Goal: Task Accomplishment & Management: Manage account settings

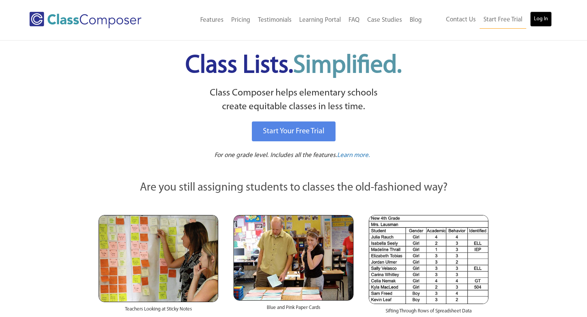
click at [535, 18] on link "Log In" at bounding box center [541, 18] width 22 height 15
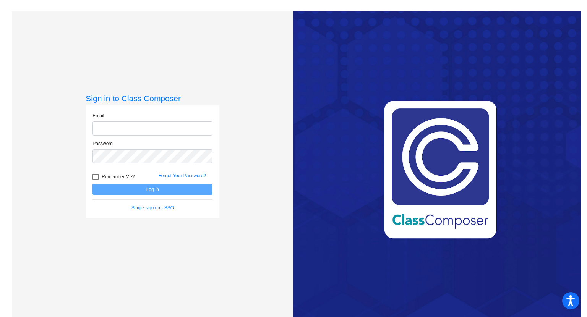
type input "[EMAIL_ADDRESS][DOMAIN_NAME]"
click at [96, 177] on div at bounding box center [95, 177] width 6 height 6
click at [96, 180] on input "Remember Me?" at bounding box center [95, 180] width 0 height 0
checkbox input "true"
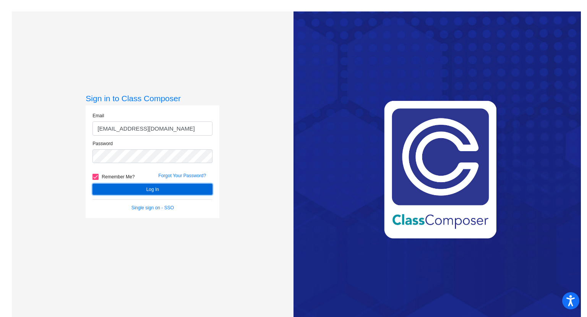
click at [120, 189] on button "Log In" at bounding box center [152, 189] width 120 height 11
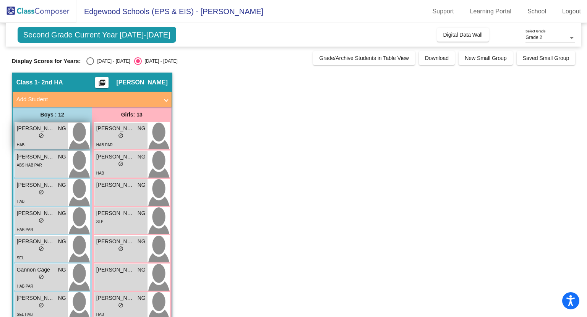
click at [48, 137] on div "lock do_not_disturb_alt" at bounding box center [41, 137] width 49 height 8
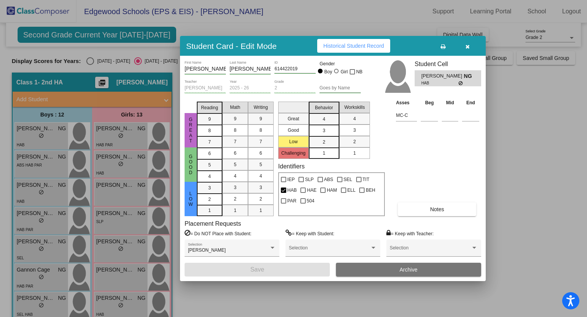
click at [468, 46] on icon "button" at bounding box center [467, 46] width 4 height 5
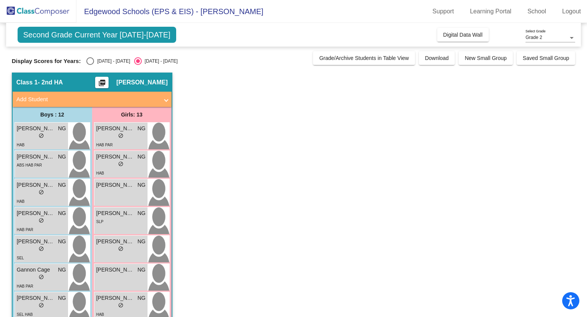
click at [94, 60] on div "[DATE] - [DATE]" at bounding box center [112, 61] width 36 height 7
click at [90, 65] on input "[DATE] - [DATE]" at bounding box center [90, 65] width 0 height 0
radio input "true"
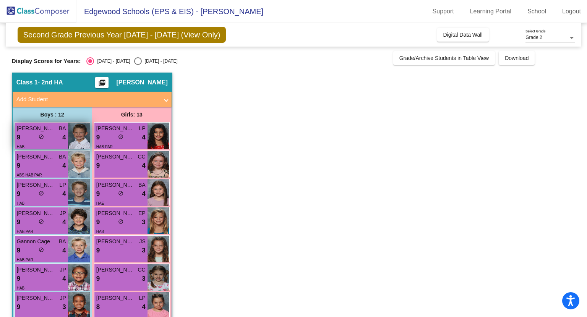
click at [57, 140] on div "9 lock do_not_disturb_alt 4" at bounding box center [41, 138] width 49 height 10
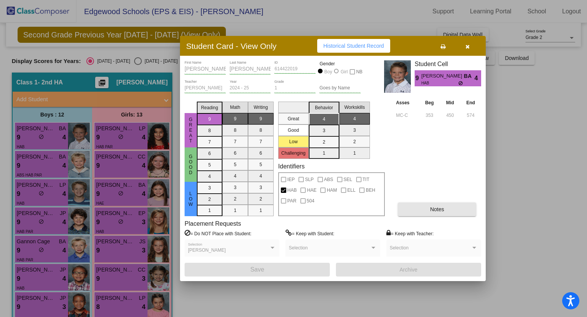
click at [434, 212] on span "Notes" at bounding box center [437, 209] width 14 height 6
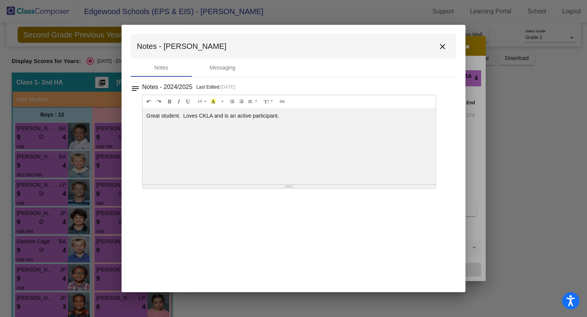
click at [442, 46] on mat-icon "close" at bounding box center [442, 46] width 9 height 9
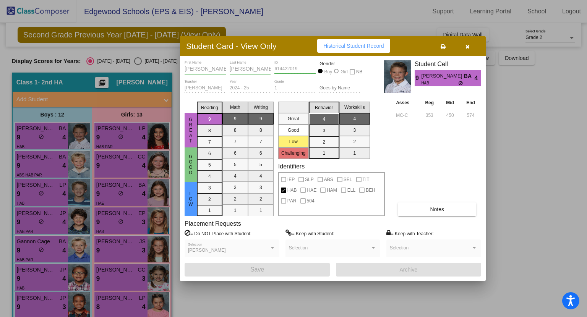
click at [467, 46] on icon "button" at bounding box center [467, 46] width 4 height 5
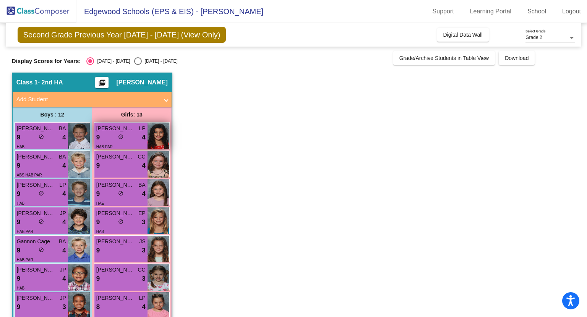
click at [124, 142] on div "HAB PAR" at bounding box center [120, 146] width 49 height 8
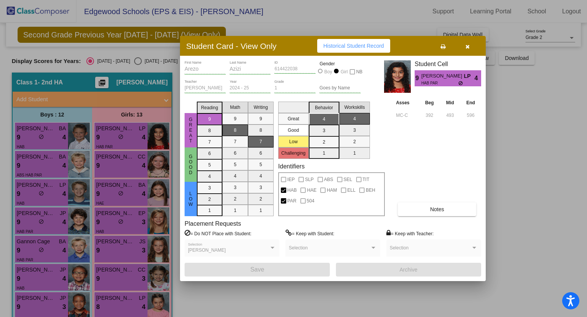
click at [429, 209] on button "Notes" at bounding box center [437, 209] width 78 height 14
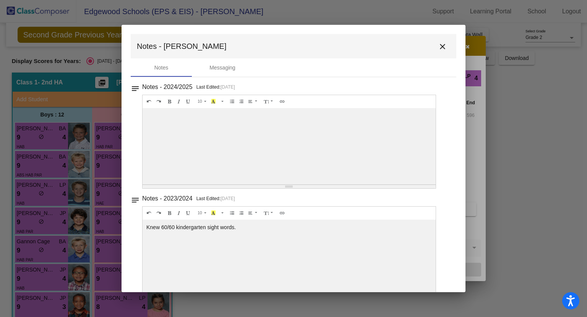
click at [439, 48] on mat-icon "close" at bounding box center [442, 46] width 9 height 9
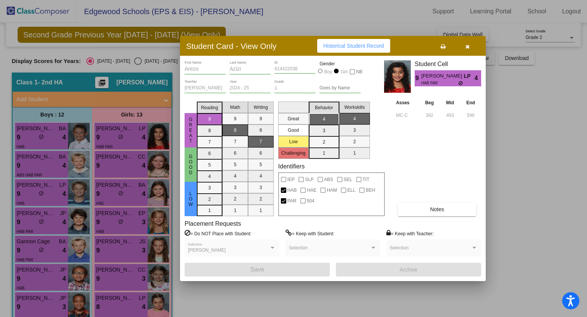
click at [466, 47] on icon "button" at bounding box center [467, 46] width 4 height 5
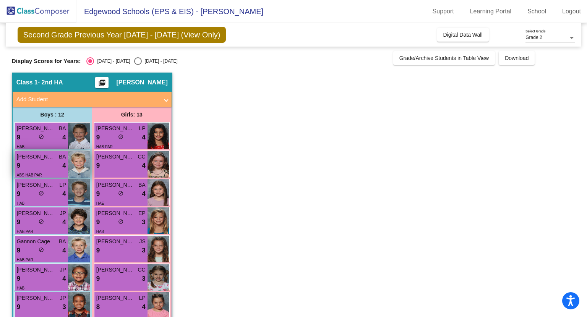
click at [39, 163] on div "9 lock do_not_disturb_alt 4" at bounding box center [41, 166] width 49 height 10
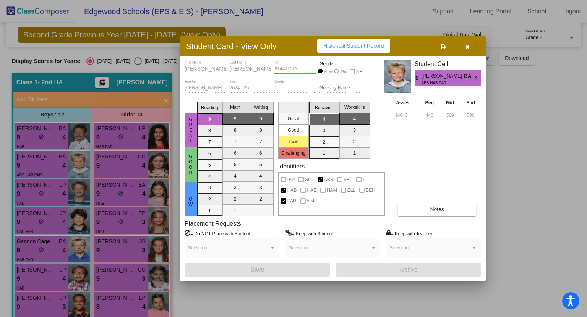
click at [432, 211] on span "Notes" at bounding box center [437, 209] width 14 height 6
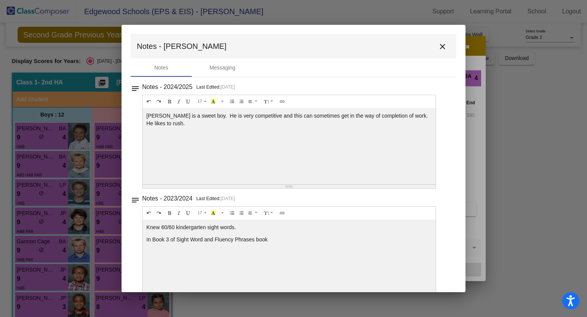
click at [439, 46] on mat-icon "close" at bounding box center [442, 46] width 9 height 9
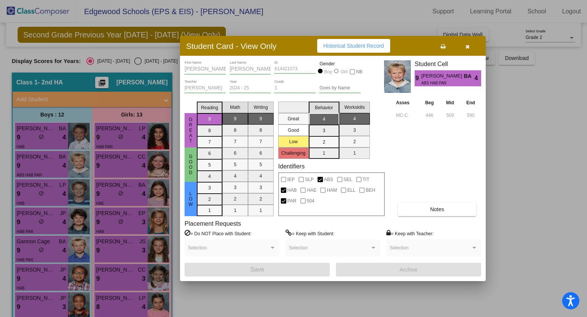
click at [467, 45] on icon "button" at bounding box center [467, 46] width 4 height 5
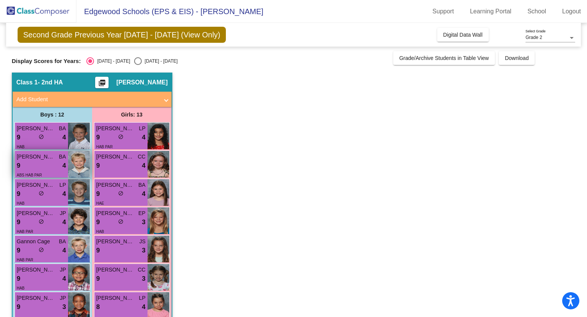
click at [64, 158] on span "BA" at bounding box center [62, 157] width 7 height 8
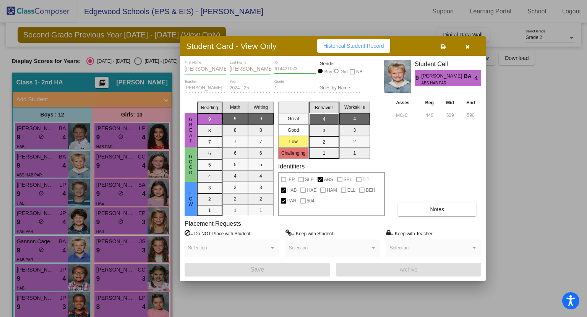
click at [469, 44] on icon "button" at bounding box center [467, 46] width 4 height 5
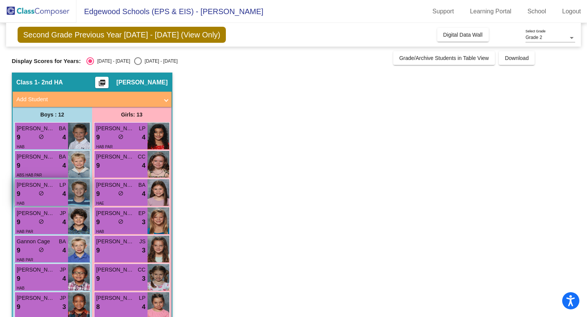
click at [57, 190] on div "9 lock do_not_disturb_alt 4" at bounding box center [41, 194] width 49 height 10
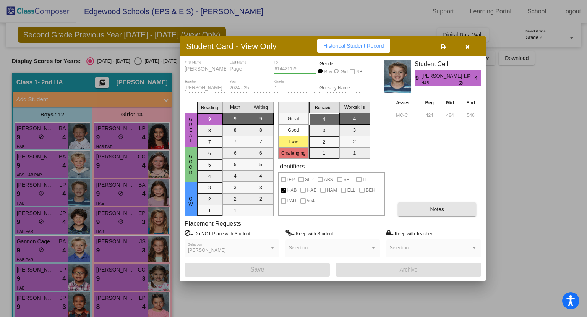
click at [431, 207] on span "Notes" at bounding box center [437, 209] width 14 height 6
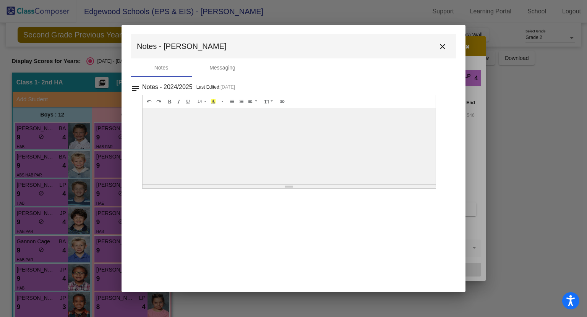
click at [441, 44] on mat-icon "close" at bounding box center [442, 46] width 9 height 9
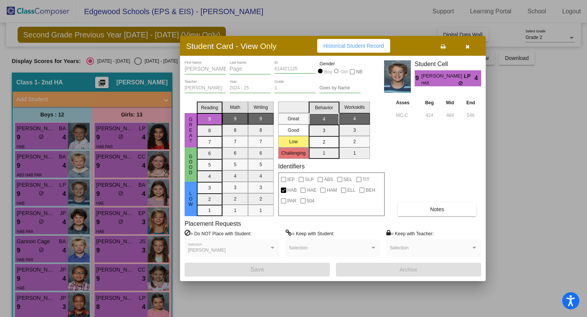
click at [467, 45] on icon "button" at bounding box center [467, 46] width 4 height 5
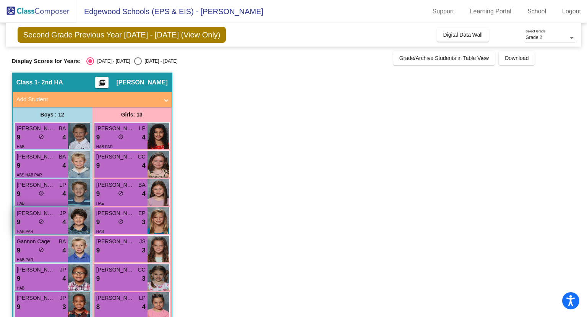
click at [56, 223] on div "9 lock do_not_disturb_alt 4" at bounding box center [41, 222] width 49 height 10
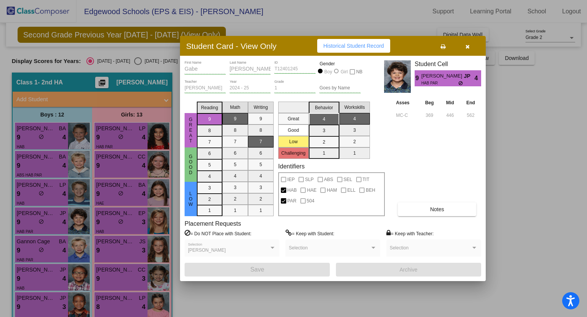
click at [423, 211] on button "Notes" at bounding box center [437, 209] width 78 height 14
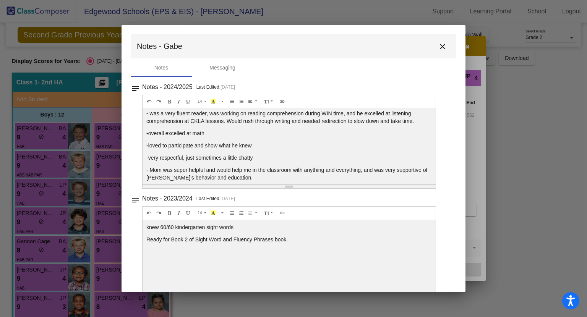
scroll to position [15, 0]
click at [440, 45] on mat-icon "close" at bounding box center [442, 46] width 9 height 9
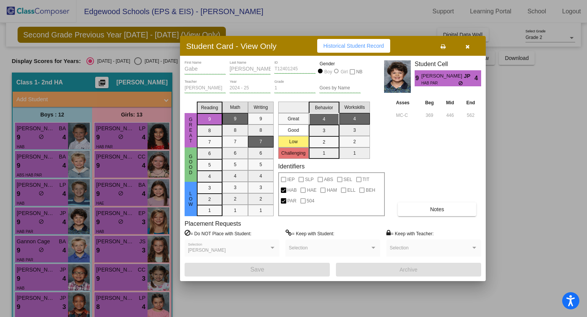
click at [469, 46] on button "button" at bounding box center [467, 46] width 24 height 14
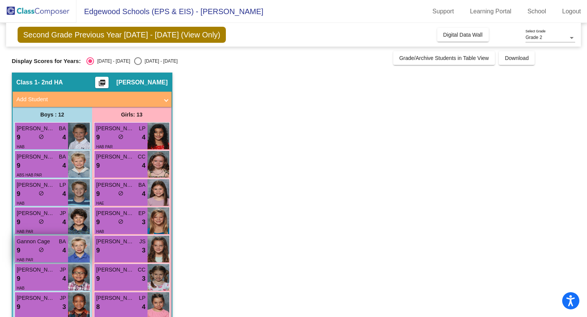
click at [53, 253] on div "9 lock do_not_disturb_alt 4" at bounding box center [41, 251] width 49 height 10
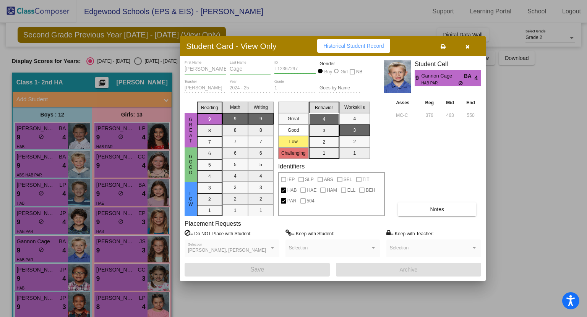
click at [443, 212] on span "Notes" at bounding box center [437, 209] width 14 height 6
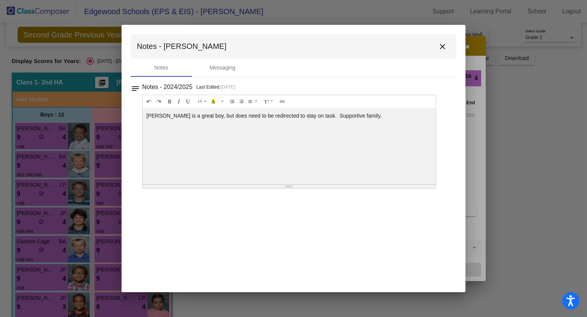
click at [443, 45] on mat-icon "close" at bounding box center [442, 46] width 9 height 9
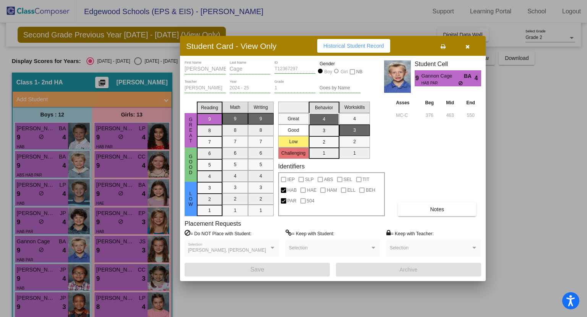
click at [467, 46] on icon "button" at bounding box center [467, 46] width 4 height 5
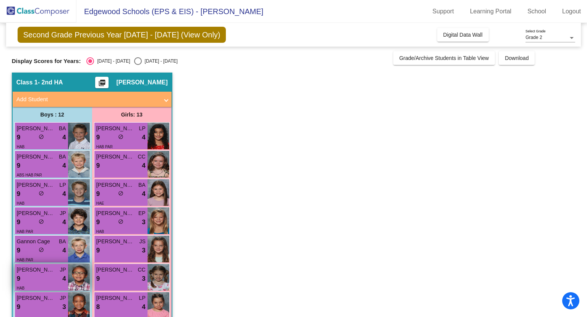
click at [52, 274] on div "9 lock do_not_disturb_alt 4" at bounding box center [41, 279] width 49 height 10
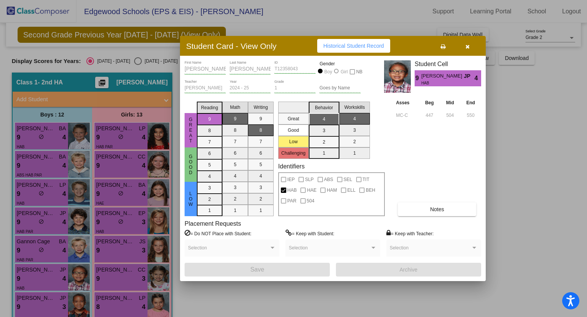
click at [430, 211] on span "Notes" at bounding box center [437, 209] width 14 height 6
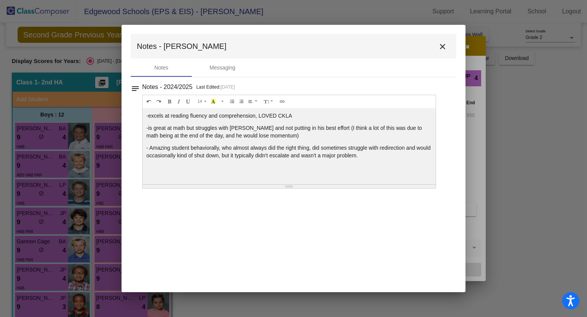
click at [444, 46] on mat-icon "close" at bounding box center [442, 46] width 9 height 9
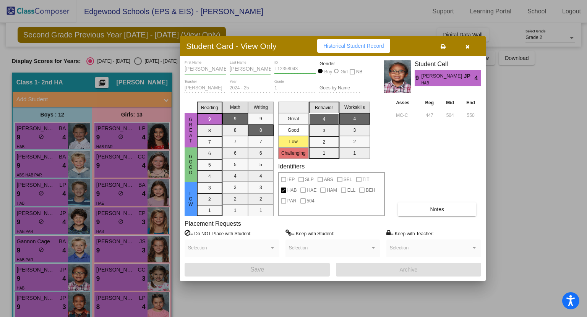
click at [468, 46] on icon "button" at bounding box center [467, 46] width 4 height 5
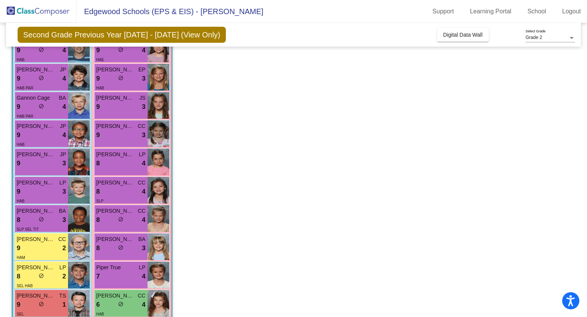
scroll to position [144, 0]
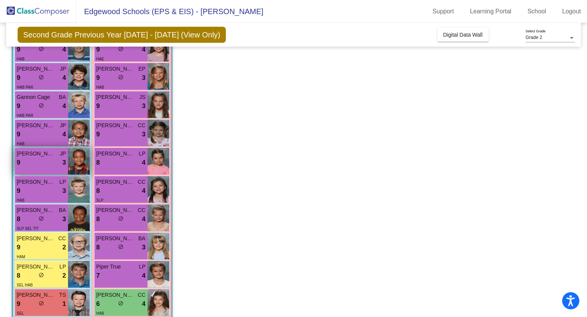
click at [46, 162] on div "9 lock do_not_disturb_alt 3" at bounding box center [41, 163] width 49 height 10
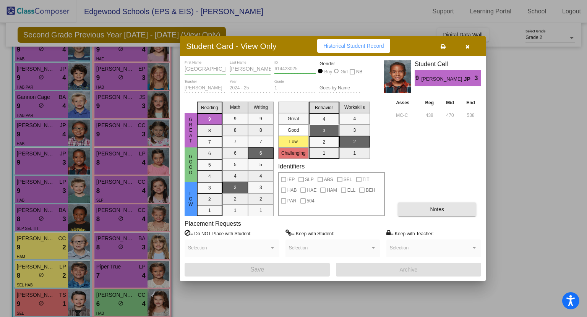
click at [438, 210] on span "Notes" at bounding box center [437, 209] width 14 height 6
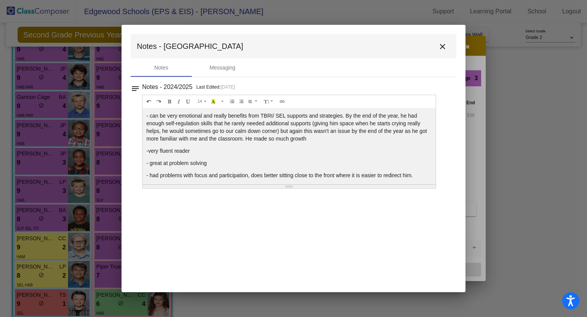
scroll to position [3, 0]
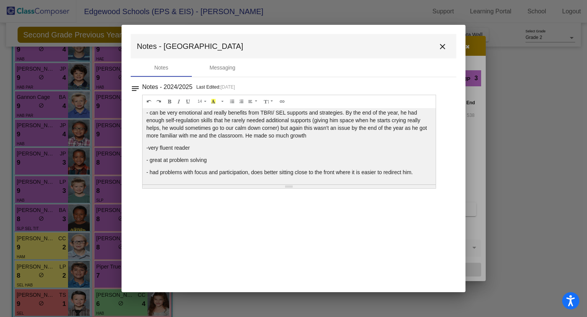
click at [442, 47] on mat-icon "close" at bounding box center [442, 46] width 9 height 9
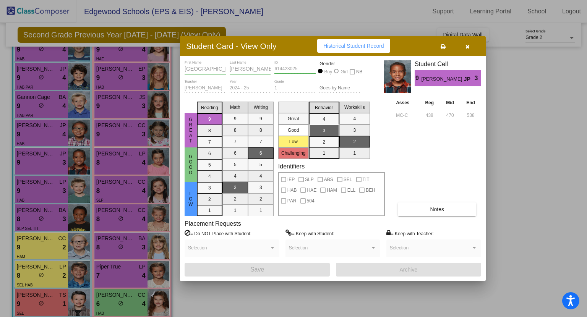
click at [468, 47] on icon "button" at bounding box center [467, 46] width 4 height 5
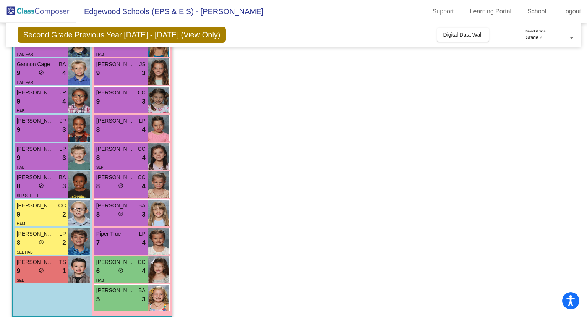
scroll to position [185, 0]
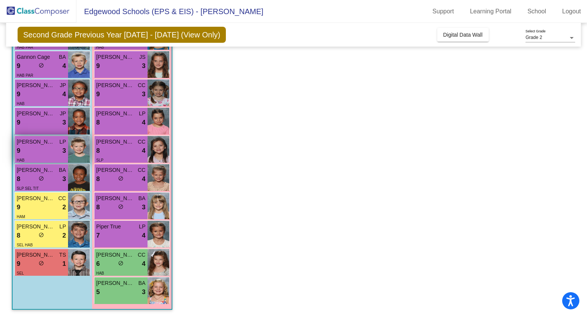
click at [48, 152] on div "9 lock do_not_disturb_alt 3" at bounding box center [41, 151] width 49 height 10
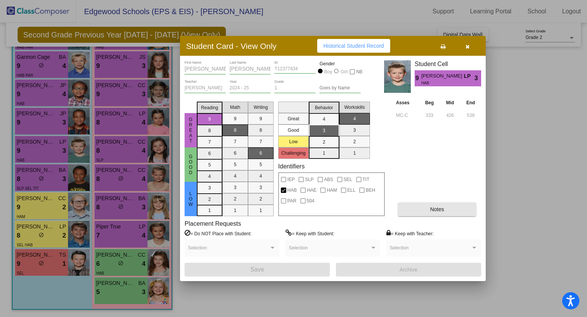
click at [425, 212] on button "Notes" at bounding box center [437, 209] width 78 height 14
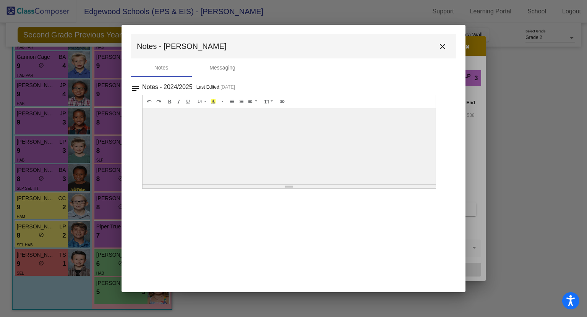
click at [442, 48] on mat-icon "close" at bounding box center [442, 46] width 9 height 9
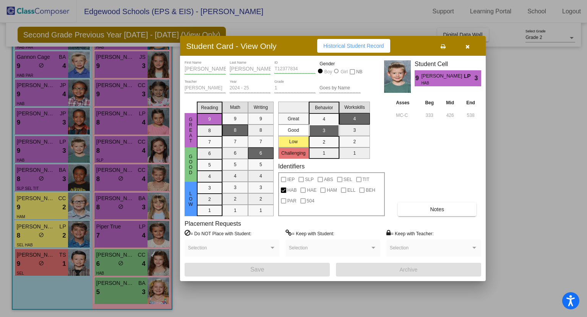
click at [467, 46] on icon "button" at bounding box center [467, 46] width 4 height 5
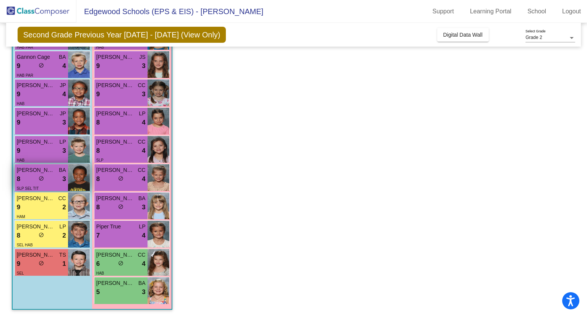
click at [49, 180] on div "8 lock do_not_disturb_alt 3" at bounding box center [41, 179] width 49 height 10
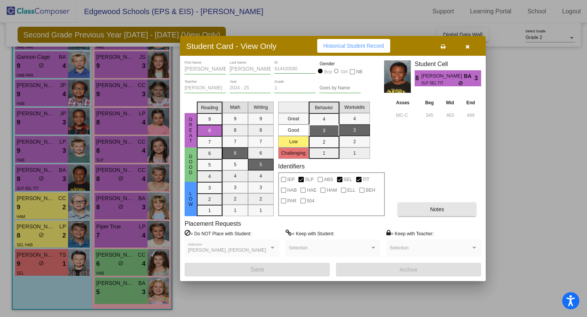
click at [439, 211] on span "Notes" at bounding box center [437, 209] width 14 height 6
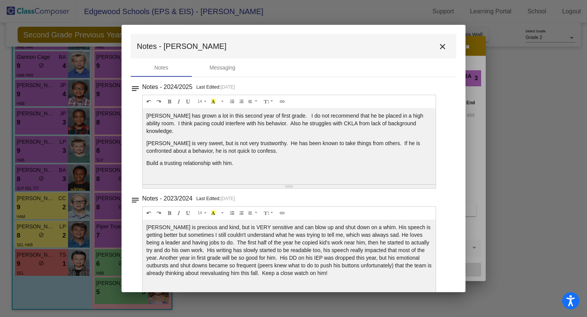
click at [438, 46] on mat-icon "close" at bounding box center [442, 46] width 9 height 9
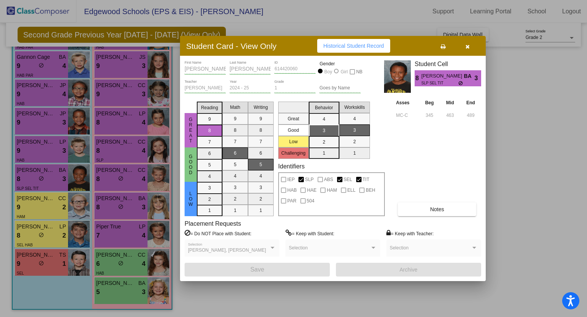
click at [467, 45] on icon "button" at bounding box center [467, 46] width 4 height 5
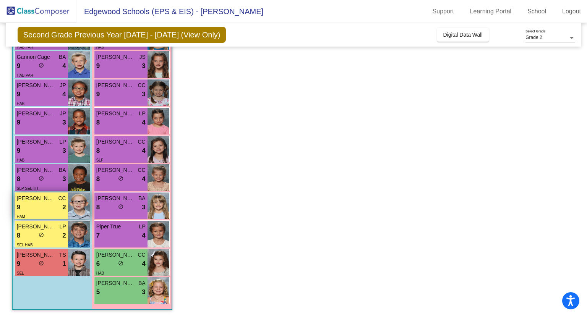
click at [43, 205] on div "9 lock do_not_disturb_alt 2" at bounding box center [41, 207] width 49 height 10
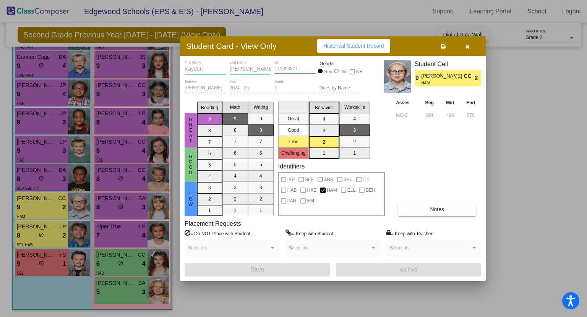
click at [422, 208] on button "Notes" at bounding box center [437, 209] width 78 height 14
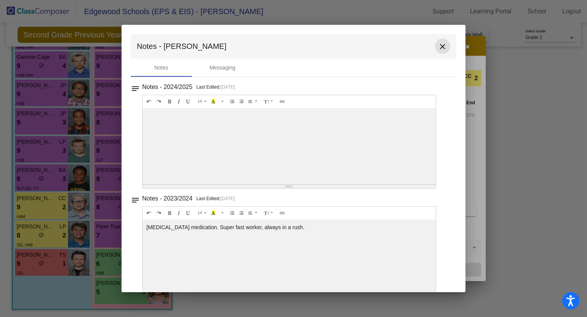
click at [440, 48] on mat-icon "close" at bounding box center [442, 46] width 9 height 9
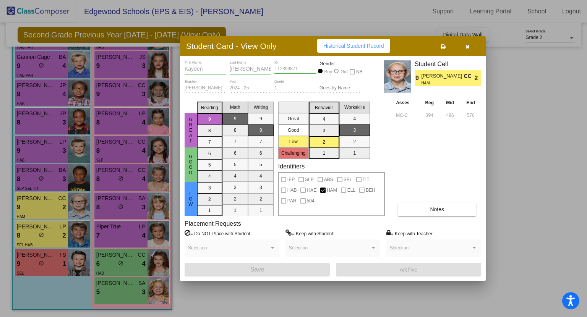
click at [468, 46] on icon "button" at bounding box center [467, 46] width 4 height 5
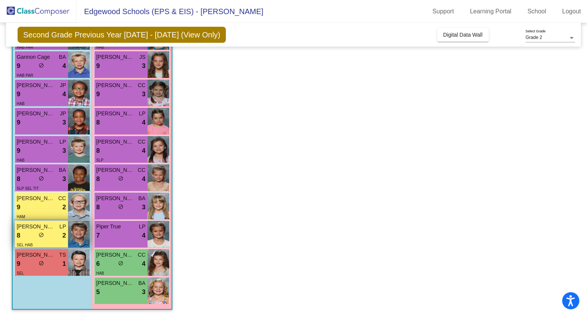
click at [55, 236] on div "8 lock do_not_disturb_alt 2" at bounding box center [41, 236] width 49 height 10
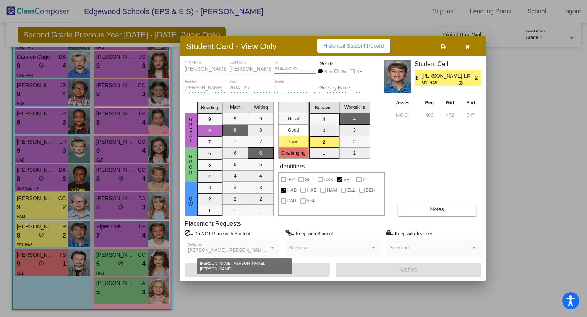
click at [272, 248] on div at bounding box center [272, 248] width 4 height 2
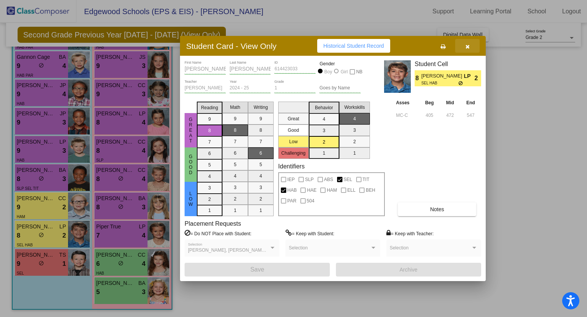
click at [467, 45] on icon "button" at bounding box center [467, 46] width 4 height 5
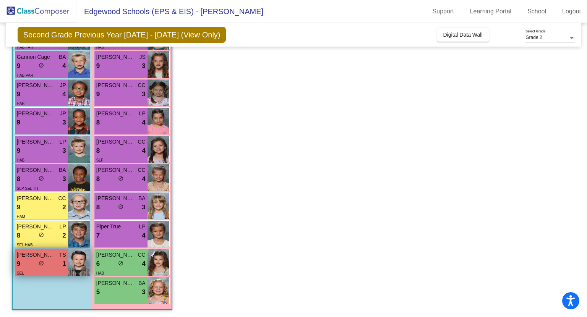
click at [52, 269] on div "SEL" at bounding box center [41, 273] width 49 height 8
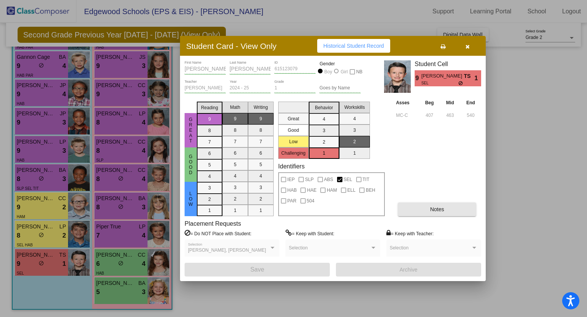
click at [435, 211] on span "Notes" at bounding box center [437, 209] width 14 height 6
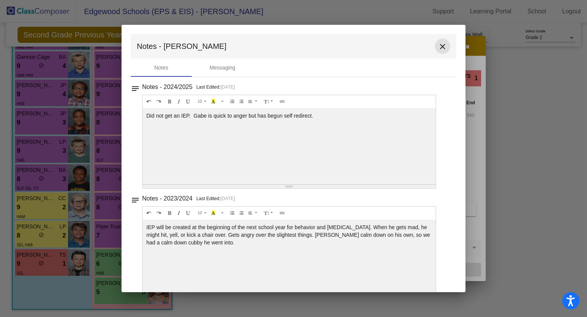
click at [439, 45] on mat-icon "close" at bounding box center [442, 46] width 9 height 9
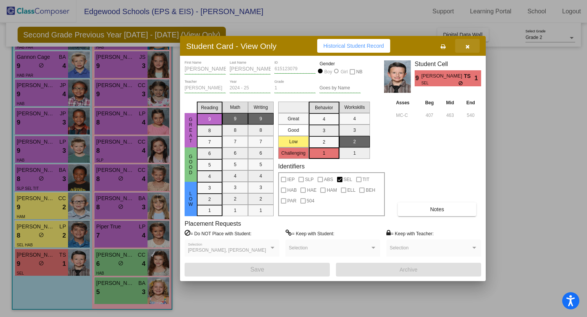
click at [468, 47] on icon "button" at bounding box center [467, 46] width 4 height 5
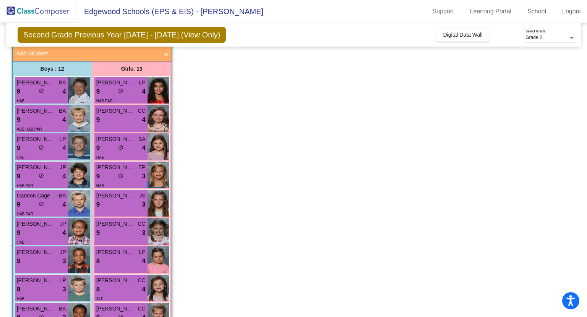
scroll to position [0, 0]
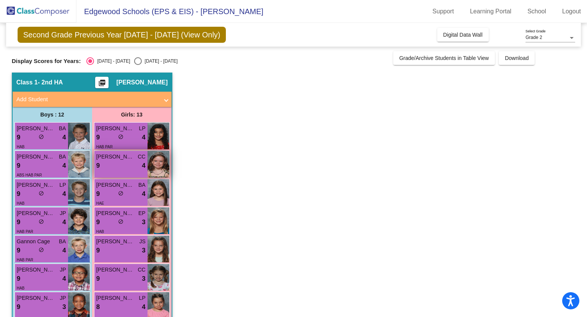
click at [127, 172] on div "[PERSON_NAME] CC 9 lock do_not_disturb_alt 4" at bounding box center [120, 164] width 53 height 27
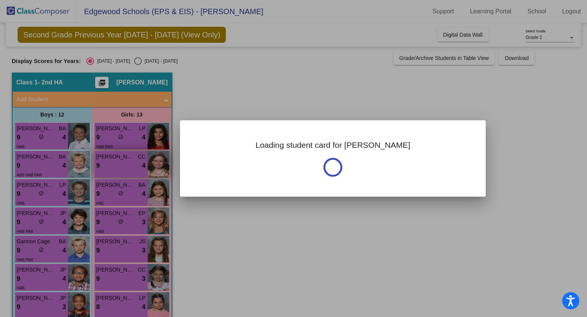
click at [127, 172] on div at bounding box center [293, 158] width 587 height 317
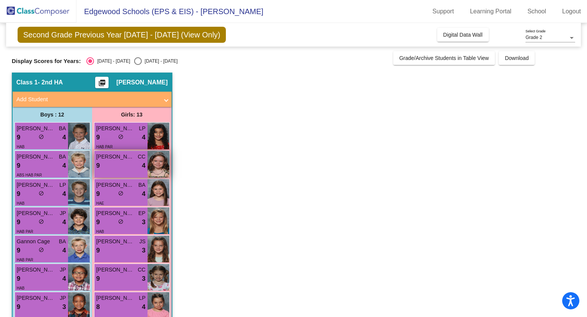
click at [125, 161] on div "9 lock do_not_disturb_alt 4" at bounding box center [120, 166] width 49 height 10
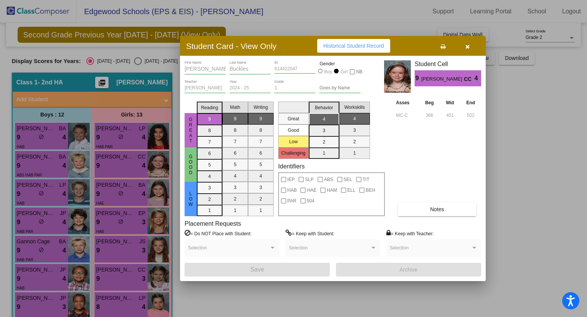
click at [429, 213] on button "Notes" at bounding box center [437, 209] width 78 height 14
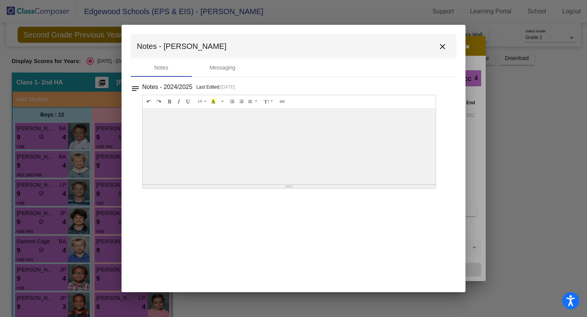
click at [443, 46] on mat-icon "close" at bounding box center [442, 46] width 9 height 9
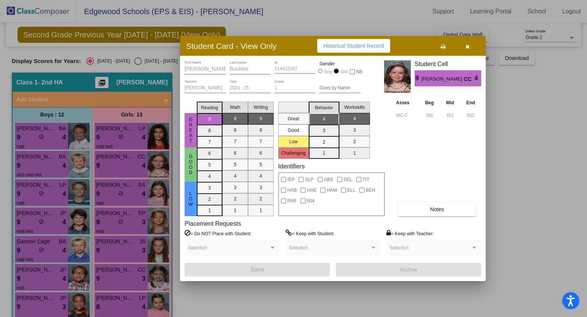
click at [468, 46] on icon "button" at bounding box center [467, 46] width 4 height 5
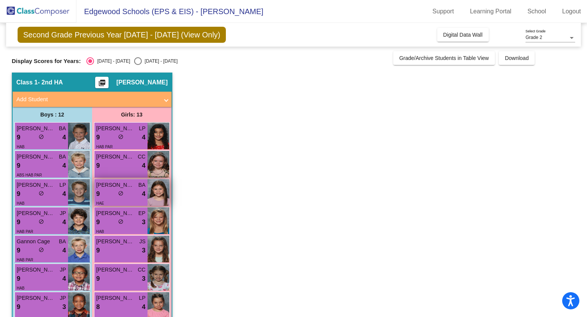
click at [116, 199] on div "HAE" at bounding box center [120, 203] width 49 height 8
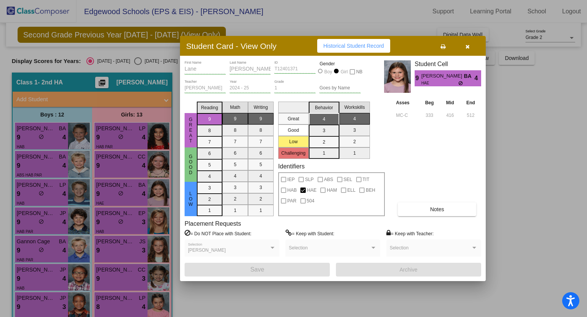
click at [435, 213] on button "Notes" at bounding box center [437, 209] width 78 height 14
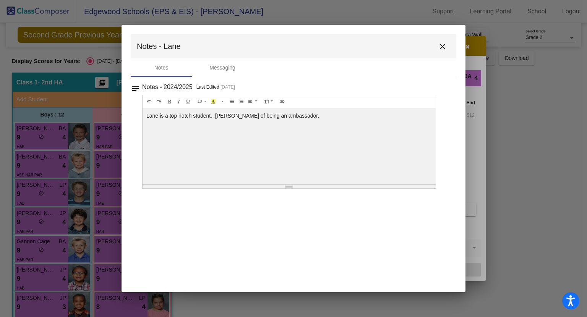
click at [444, 46] on mat-icon "close" at bounding box center [442, 46] width 9 height 9
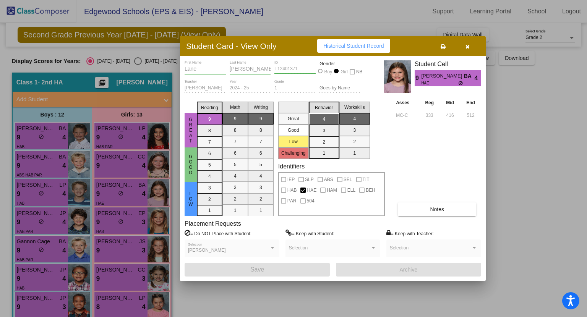
click at [467, 42] on button "button" at bounding box center [467, 46] width 24 height 14
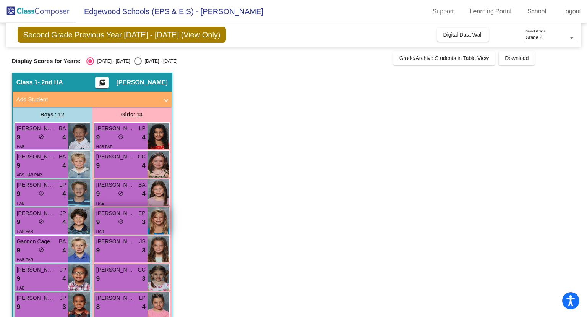
click at [135, 228] on div "HAB" at bounding box center [120, 231] width 49 height 8
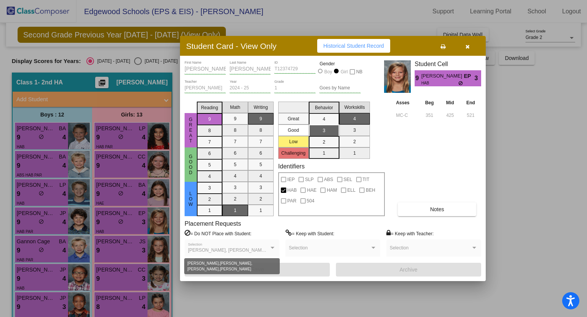
click at [273, 247] on div at bounding box center [272, 248] width 4 height 2
click at [273, 248] on div at bounding box center [272, 248] width 4 height 2
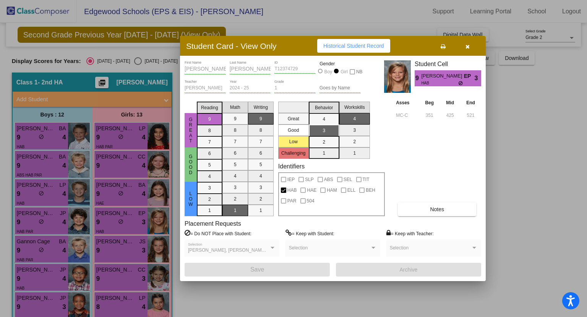
click at [420, 207] on button "Notes" at bounding box center [437, 209] width 78 height 14
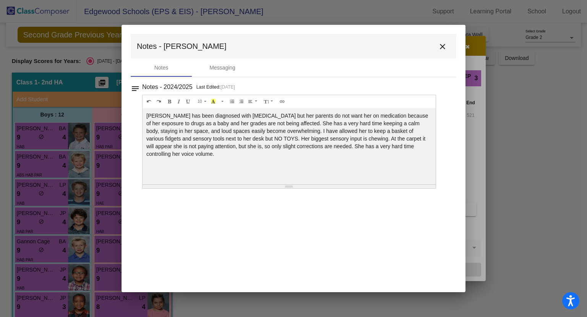
click at [442, 44] on mat-icon "close" at bounding box center [442, 46] width 9 height 9
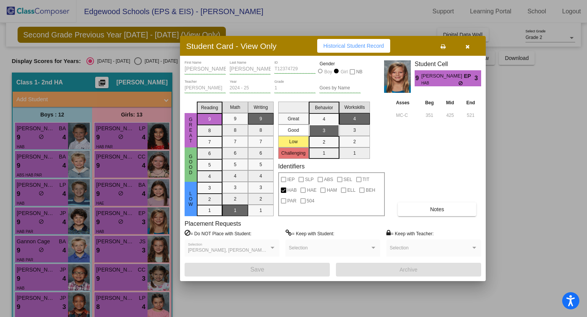
click at [468, 44] on icon "button" at bounding box center [467, 46] width 4 height 5
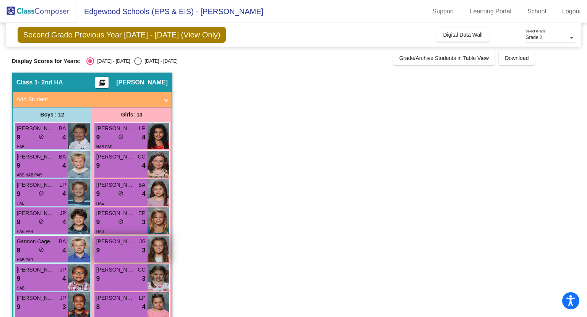
click at [123, 248] on div "9 lock do_not_disturb_alt 3" at bounding box center [120, 251] width 49 height 10
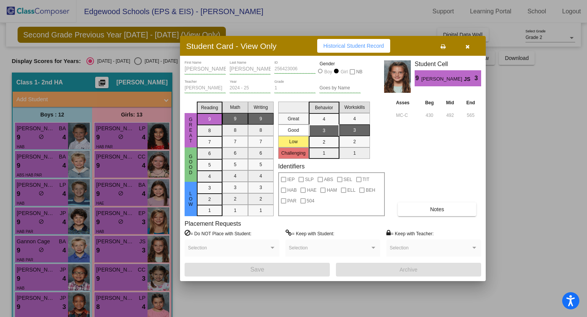
click at [422, 210] on button "Notes" at bounding box center [437, 209] width 78 height 14
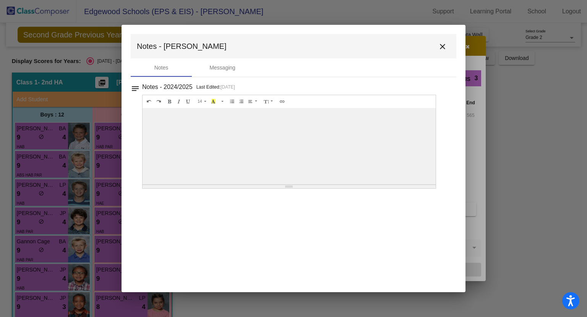
click at [442, 46] on mat-icon "close" at bounding box center [442, 46] width 9 height 9
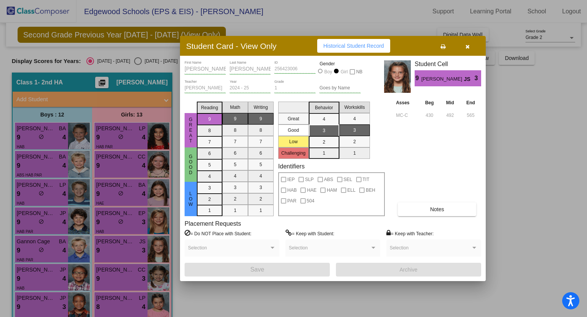
click at [467, 45] on icon "button" at bounding box center [467, 46] width 4 height 5
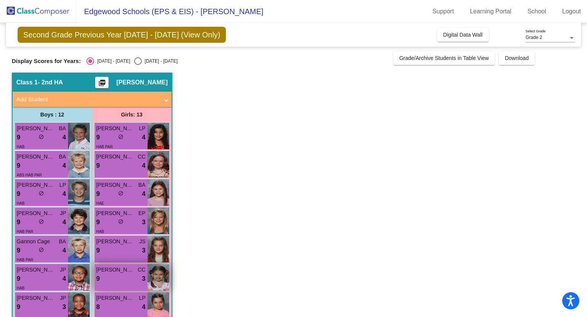
click at [127, 283] on div "[PERSON_NAME] [PERSON_NAME] 9 lock do_not_disturb_alt 3" at bounding box center [120, 277] width 53 height 27
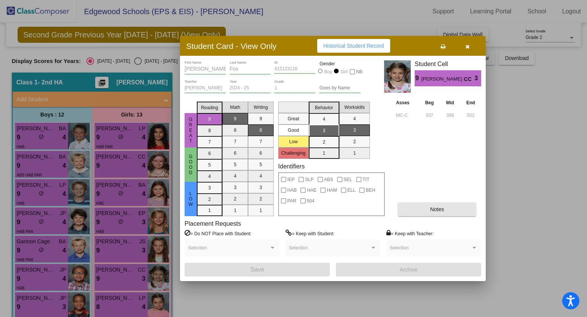
click at [419, 210] on button "Notes" at bounding box center [437, 209] width 78 height 14
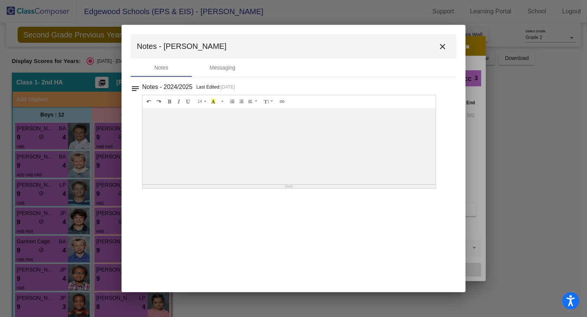
click at [443, 49] on mat-icon "close" at bounding box center [442, 46] width 9 height 9
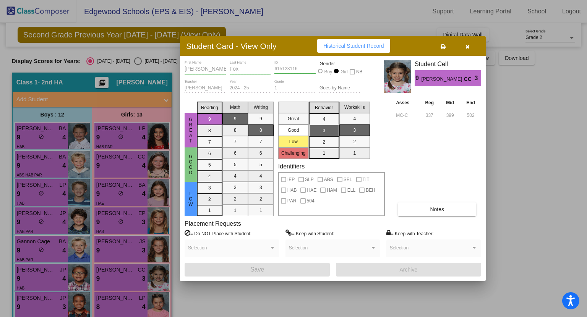
click at [468, 48] on icon "button" at bounding box center [467, 46] width 4 height 5
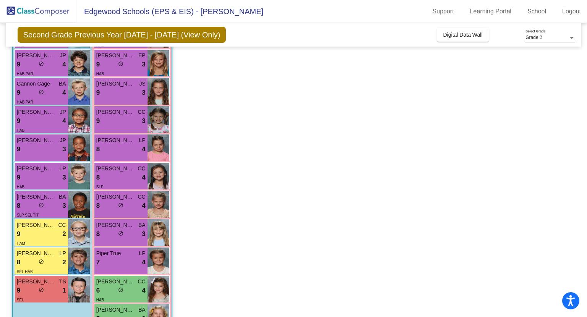
scroll to position [159, 0]
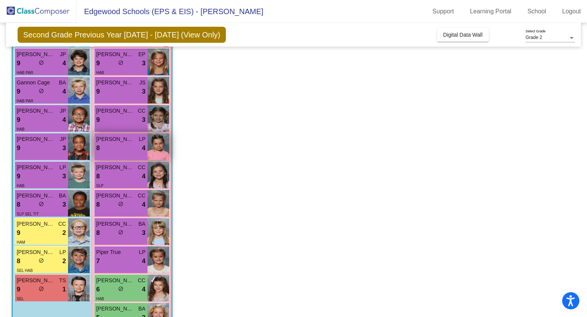
click at [123, 147] on div "8 lock do_not_disturb_alt 4" at bounding box center [120, 148] width 49 height 10
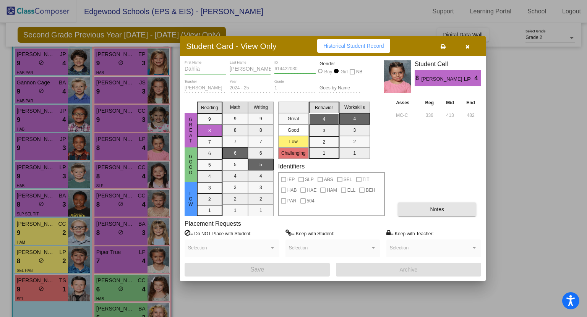
click at [426, 209] on button "Notes" at bounding box center [437, 209] width 78 height 14
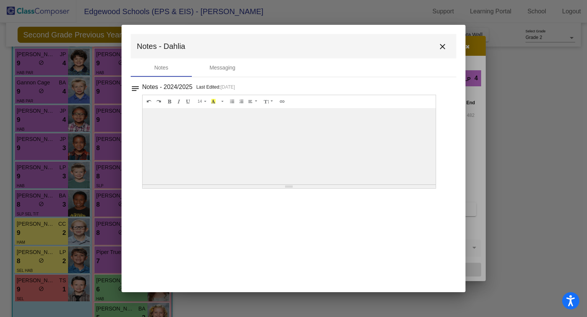
click at [442, 45] on mat-icon "close" at bounding box center [442, 46] width 9 height 9
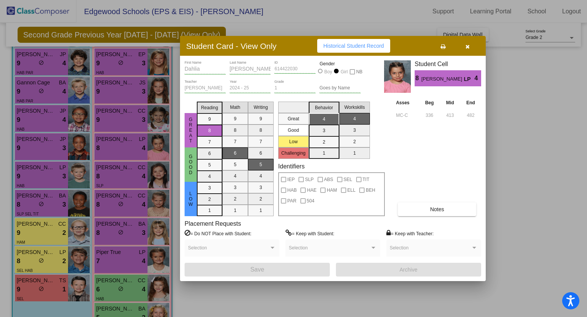
click at [468, 44] on icon "button" at bounding box center [467, 46] width 4 height 5
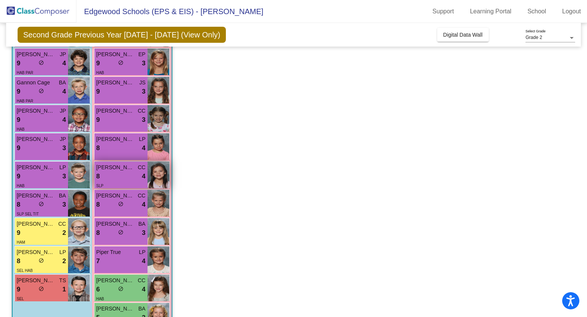
click at [118, 178] on div "8 lock do_not_disturb_alt 4" at bounding box center [120, 177] width 49 height 10
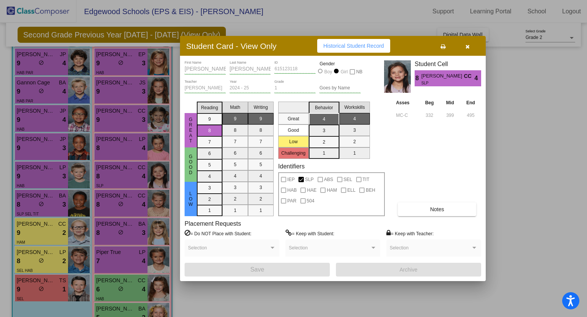
click at [446, 209] on button "Notes" at bounding box center [437, 209] width 78 height 14
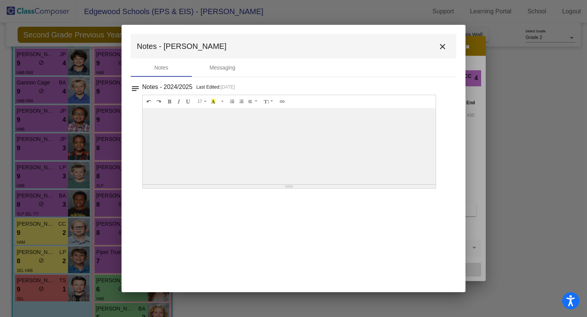
click at [442, 49] on mat-icon "close" at bounding box center [442, 46] width 9 height 9
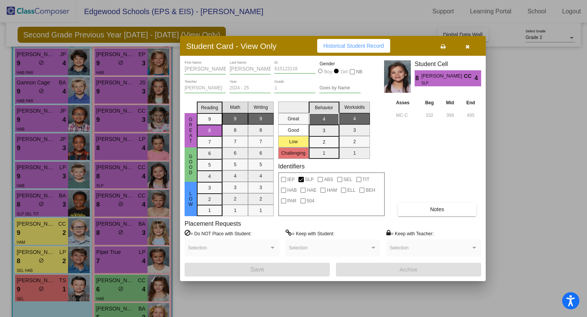
click at [468, 45] on icon "button" at bounding box center [467, 46] width 4 height 5
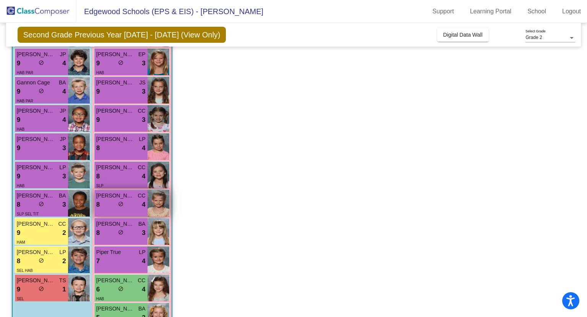
click at [109, 210] on div "[PERSON_NAME] CC 8 lock do_not_disturb_alt 4" at bounding box center [120, 203] width 53 height 27
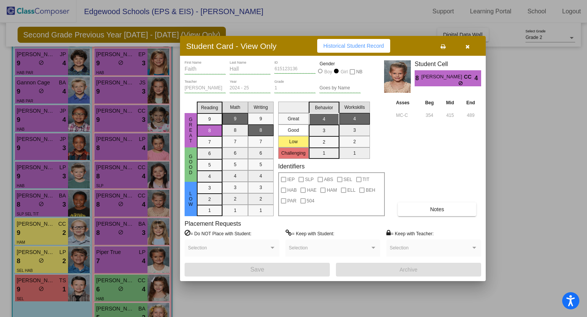
click at [431, 211] on span "Notes" at bounding box center [437, 209] width 14 height 6
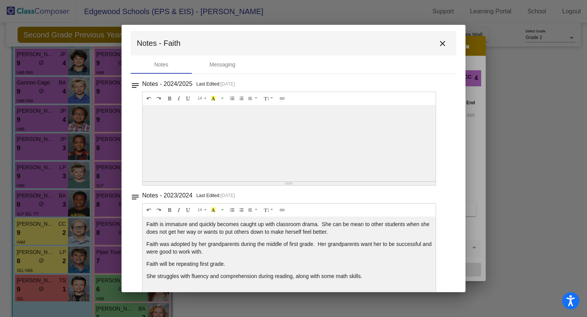
scroll to position [0, 0]
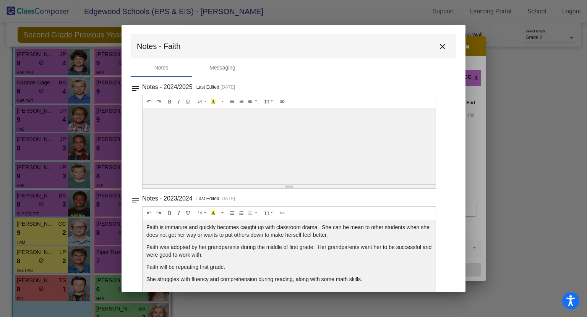
click at [439, 47] on mat-icon "close" at bounding box center [442, 46] width 9 height 9
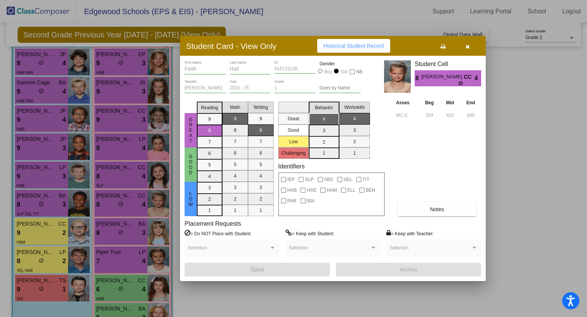
click at [466, 45] on icon "button" at bounding box center [467, 46] width 4 height 5
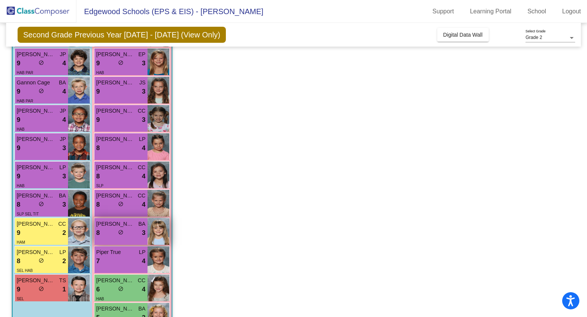
click at [131, 230] on div "8 lock do_not_disturb_alt 3" at bounding box center [120, 233] width 49 height 10
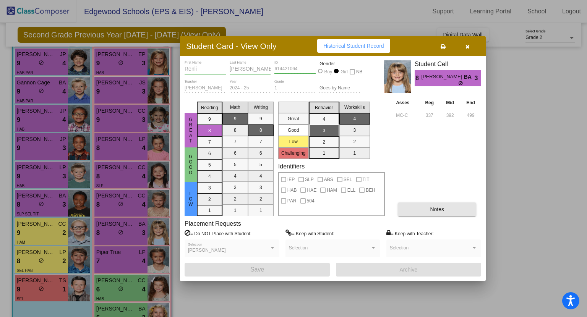
click at [427, 211] on button "Notes" at bounding box center [437, 209] width 78 height 14
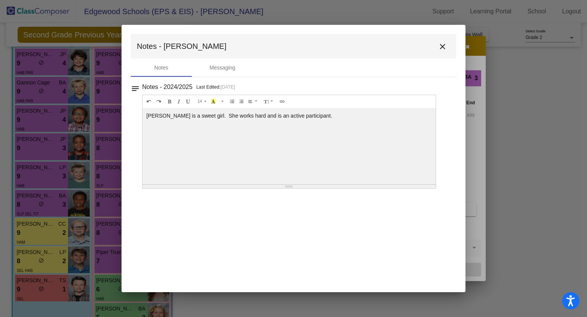
click at [441, 47] on mat-icon "close" at bounding box center [442, 46] width 9 height 9
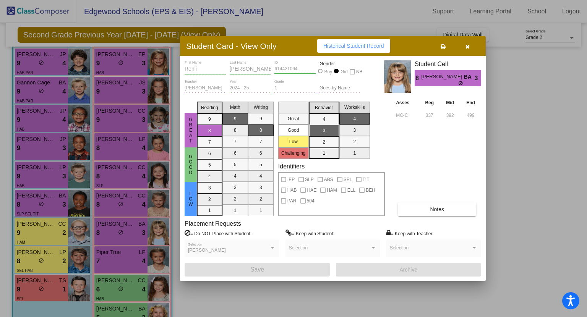
click at [468, 47] on icon "button" at bounding box center [467, 46] width 4 height 5
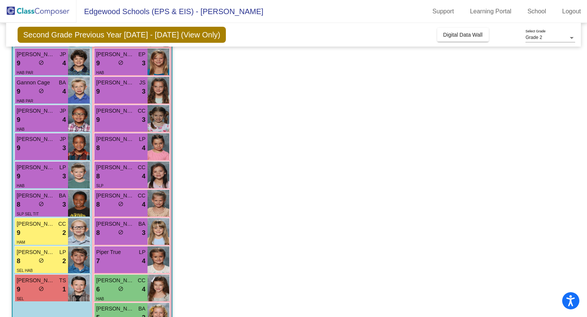
scroll to position [185, 0]
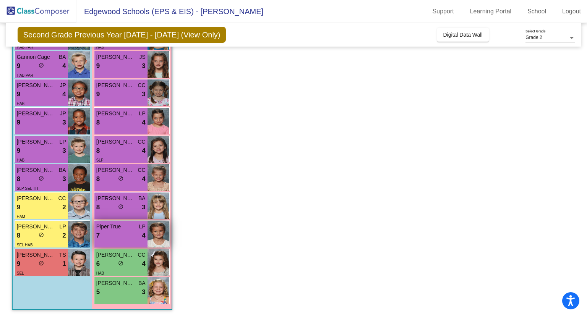
click at [123, 231] on div "7 lock do_not_disturb_alt 4" at bounding box center [120, 236] width 49 height 10
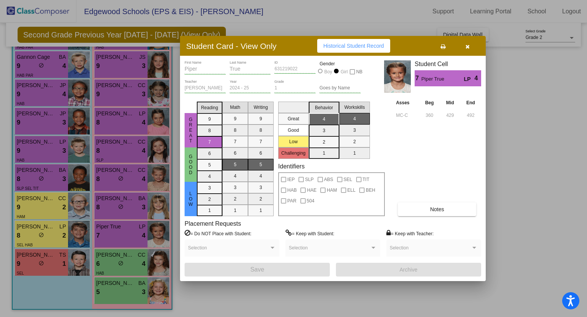
click at [417, 209] on button "Notes" at bounding box center [437, 209] width 78 height 14
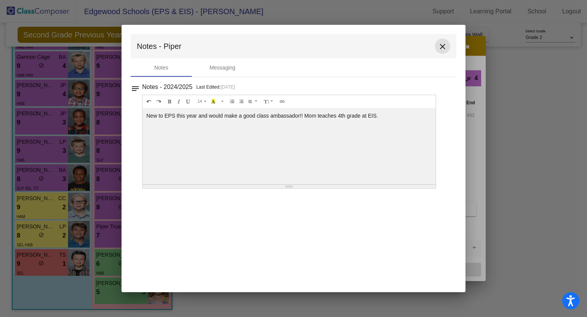
click at [442, 46] on mat-icon "close" at bounding box center [442, 46] width 9 height 9
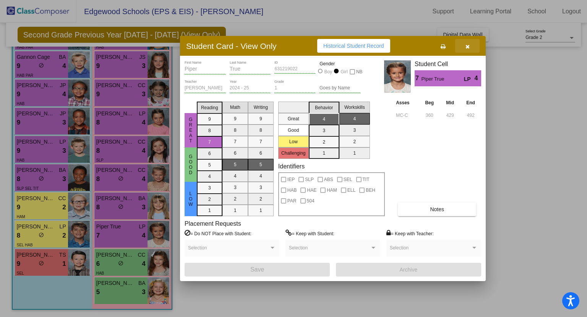
click at [469, 45] on icon "button" at bounding box center [467, 46] width 4 height 5
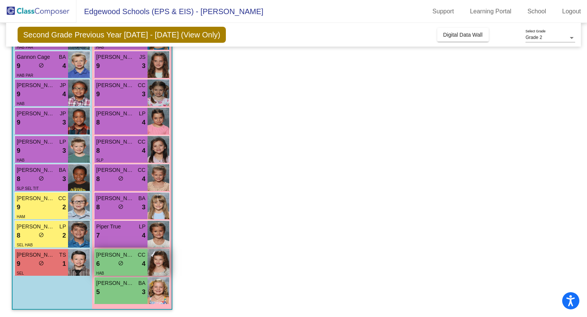
click at [133, 262] on div "6 lock do_not_disturb_alt 4" at bounding box center [120, 264] width 49 height 10
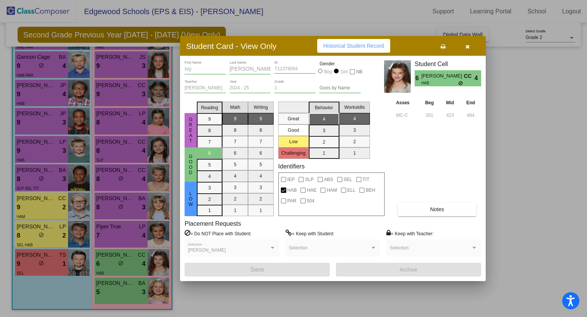
click at [437, 219] on div "Ivy First Name [PERSON_NAME] Last Name T12378094 ID Gender Boy Girl NB [PERSON_…" at bounding box center [333, 168] width 296 height 216
click at [442, 209] on span "Notes" at bounding box center [437, 209] width 14 height 6
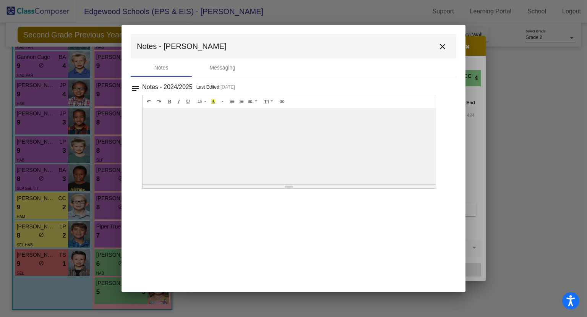
click at [442, 48] on mat-icon "close" at bounding box center [442, 46] width 9 height 9
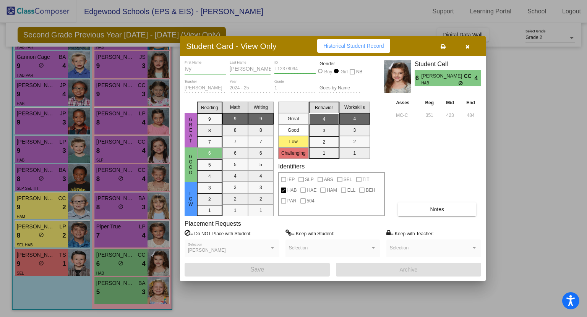
click at [468, 45] on icon "button" at bounding box center [467, 46] width 4 height 5
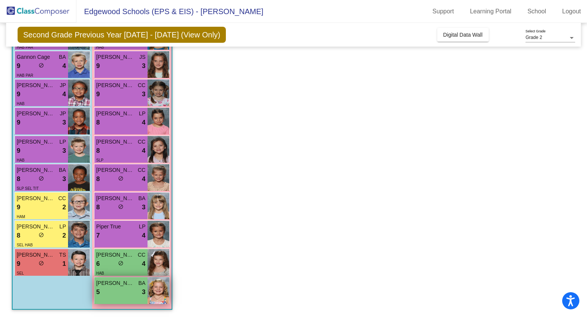
click at [128, 290] on div "5 lock do_not_disturb_alt 3" at bounding box center [120, 292] width 49 height 10
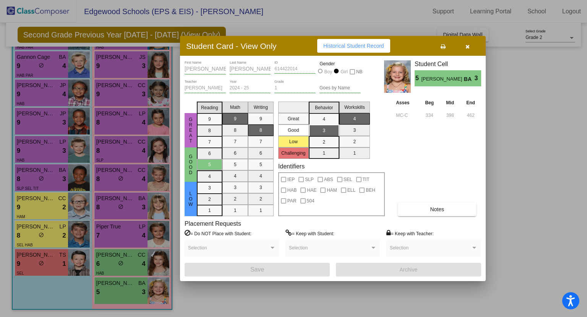
click at [435, 212] on button "Notes" at bounding box center [437, 209] width 78 height 14
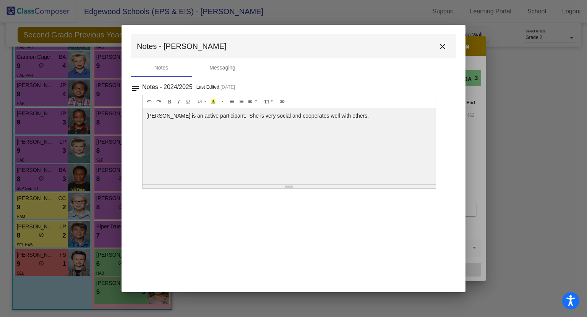
click at [443, 48] on mat-icon "close" at bounding box center [442, 46] width 9 height 9
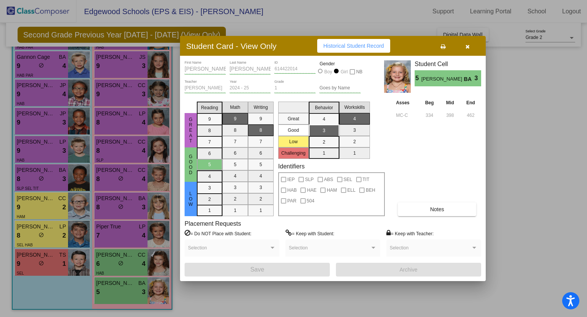
click at [467, 46] on icon "button" at bounding box center [467, 46] width 4 height 5
